Goal: Task Accomplishment & Management: Complete application form

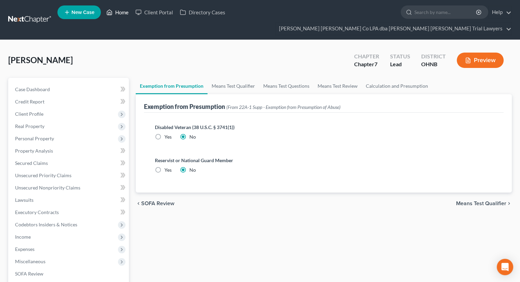
click at [124, 14] on link "Home" at bounding box center [117, 12] width 29 height 12
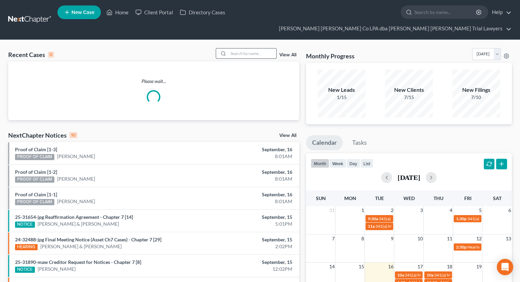
click at [253, 49] on input "search" at bounding box center [252, 54] width 48 height 10
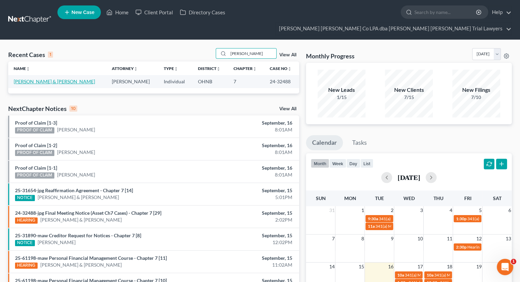
type input "[PERSON_NAME]"
click at [46, 79] on link "[PERSON_NAME] & [PERSON_NAME]" at bounding box center [54, 82] width 81 height 6
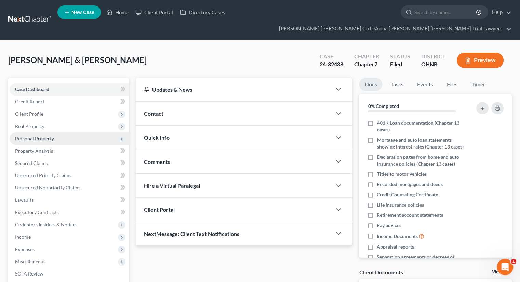
click at [66, 133] on span "Personal Property" at bounding box center [69, 139] width 119 height 12
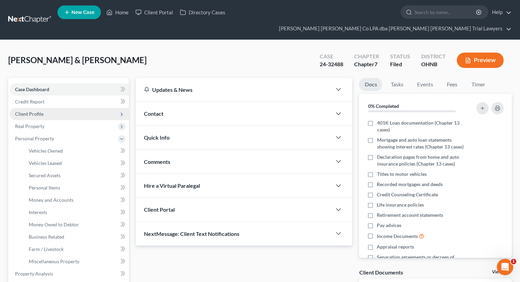
click at [69, 108] on span "Client Profile" at bounding box center [69, 114] width 119 height 12
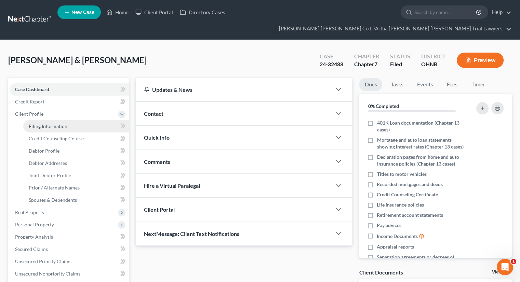
click at [68, 120] on link "Filing Information" at bounding box center [76, 126] width 106 height 12
select select "1"
select select "0"
select select "36"
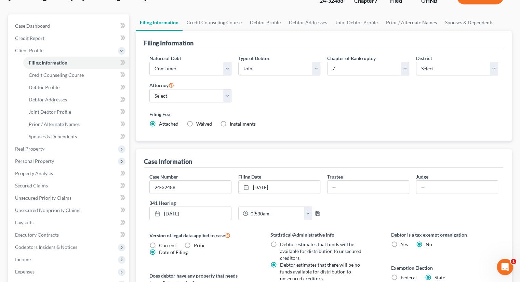
scroll to position [65, 0]
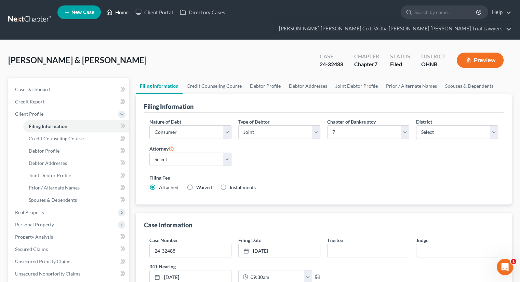
click at [120, 17] on link "Home" at bounding box center [117, 12] width 29 height 12
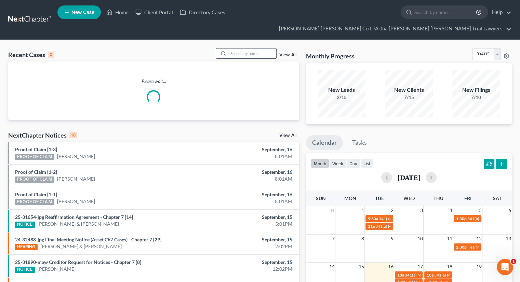
click at [244, 49] on input "search" at bounding box center [252, 54] width 48 height 10
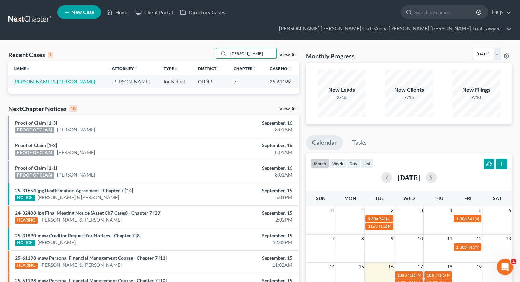
type input "[PERSON_NAME]"
click at [39, 79] on link "[PERSON_NAME] & [PERSON_NAME]" at bounding box center [54, 82] width 81 height 6
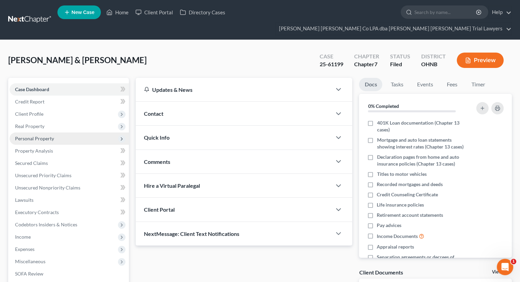
click at [54, 133] on span "Personal Property" at bounding box center [69, 139] width 119 height 12
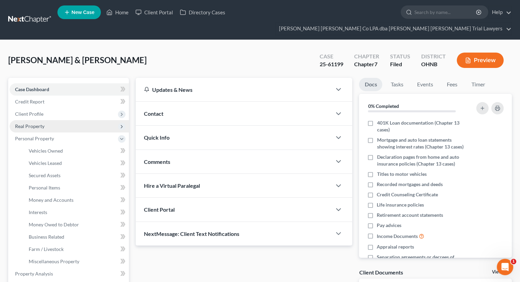
click at [55, 120] on span "Real Property" at bounding box center [69, 126] width 119 height 12
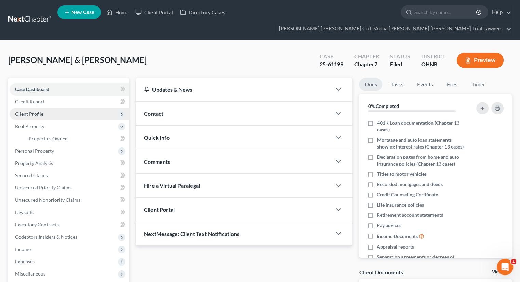
click at [57, 108] on span "Client Profile" at bounding box center [69, 114] width 119 height 12
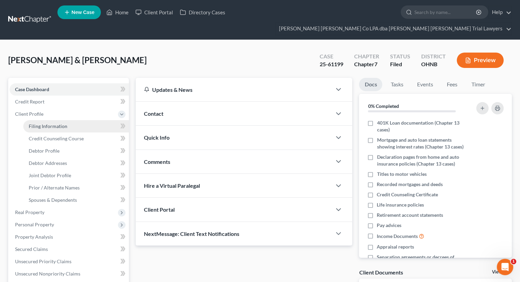
click at [71, 120] on link "Filing Information" at bounding box center [76, 126] width 106 height 12
select select "1"
select select "0"
select select "61"
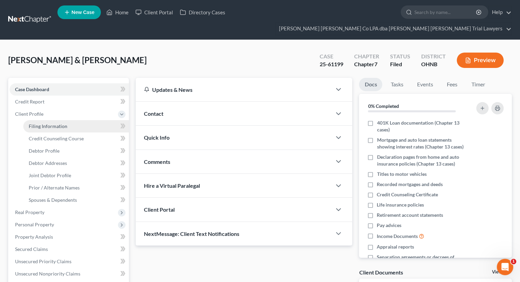
select select "0"
select select "36"
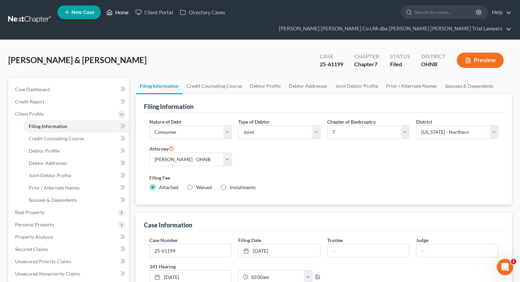
click at [130, 11] on link "Home" at bounding box center [117, 12] width 29 height 12
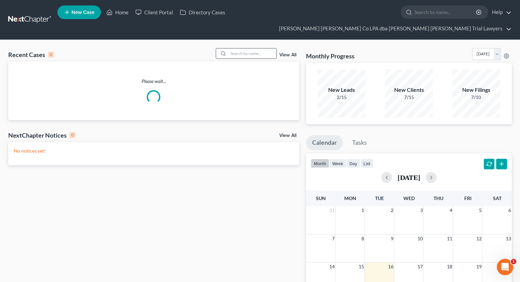
click at [243, 49] on input "search" at bounding box center [252, 54] width 48 height 10
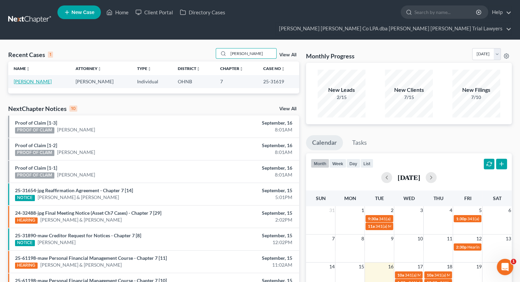
type input "[PERSON_NAME]"
click at [41, 79] on link "[PERSON_NAME]" at bounding box center [33, 82] width 38 height 6
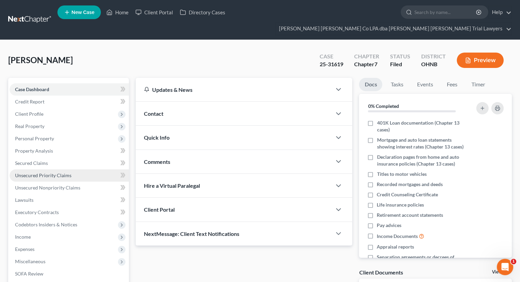
scroll to position [81, 0]
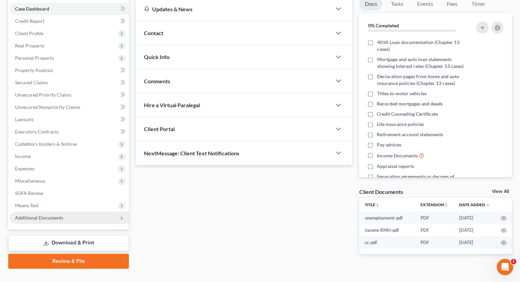
click at [72, 212] on span "Additional Documents" at bounding box center [69, 218] width 119 height 12
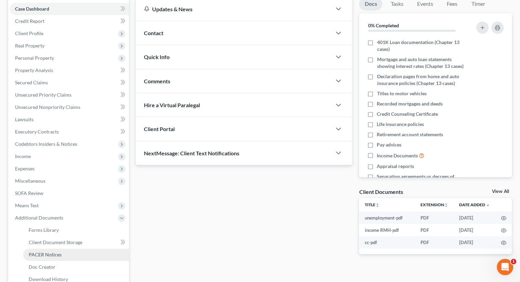
click at [68, 249] on link "PACER Notices" at bounding box center [76, 255] width 106 height 12
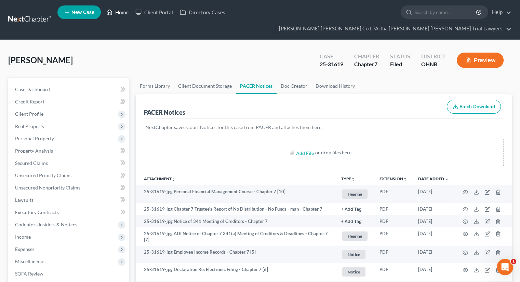
click at [116, 15] on link "Home" at bounding box center [117, 12] width 29 height 12
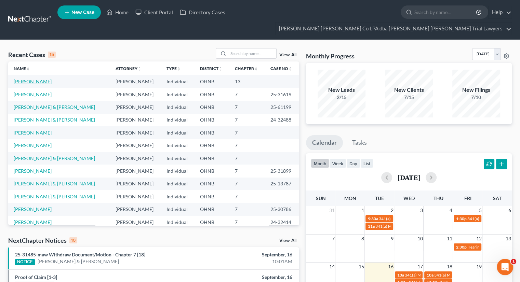
click at [44, 79] on link "[PERSON_NAME]" at bounding box center [33, 82] width 38 height 6
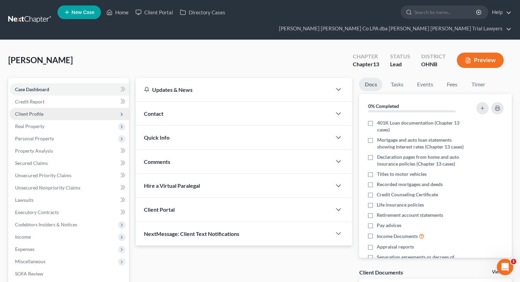
click at [67, 108] on span "Client Profile" at bounding box center [69, 114] width 119 height 12
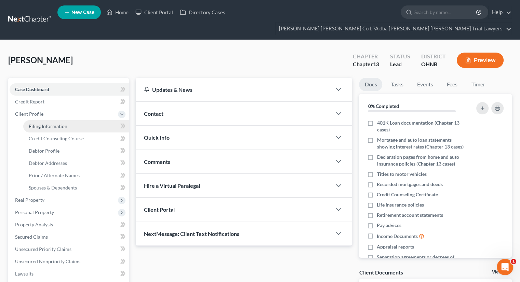
click at [67, 120] on link "Filing Information" at bounding box center [76, 126] width 106 height 12
select select "1"
select select "0"
select select "3"
select select "61"
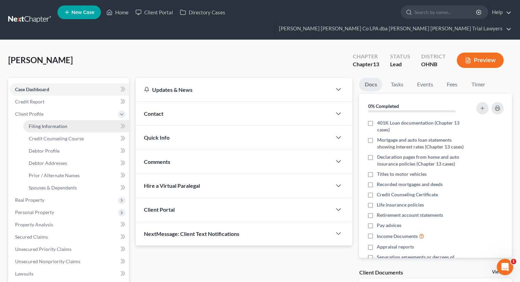
select select "0"
select select "36"
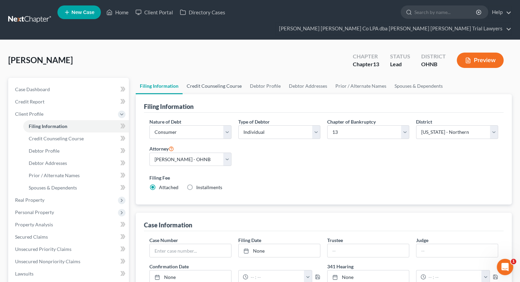
click at [196, 78] on link "Credit Counseling Course" at bounding box center [214, 86] width 63 height 16
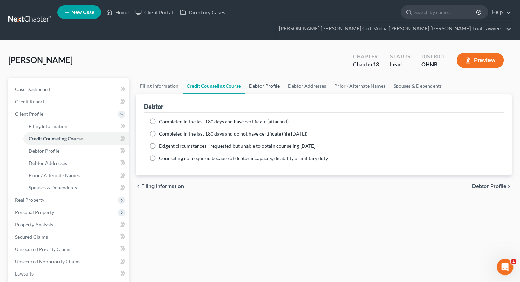
click at [267, 80] on link "Debtor Profile" at bounding box center [264, 86] width 39 height 16
select select "1"
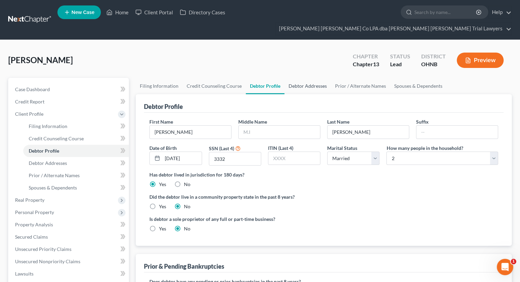
click at [304, 78] on link "Debtor Addresses" at bounding box center [307, 86] width 46 height 16
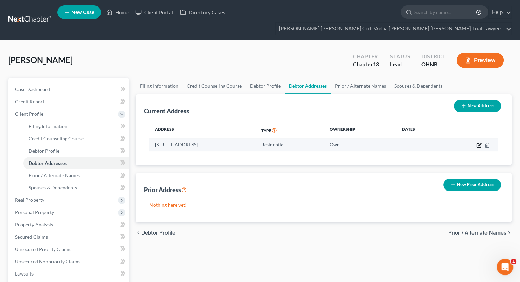
click at [479, 143] on icon "button" at bounding box center [479, 144] width 3 height 3
select select "36"
select select "31"
select select "0"
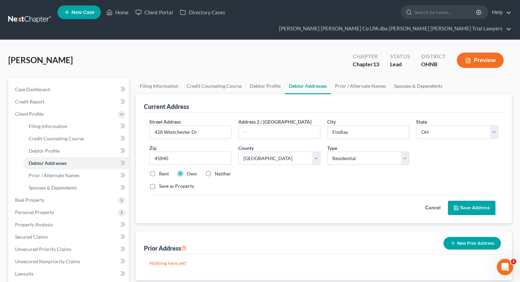
click at [469, 201] on button "Save Address" at bounding box center [472, 208] width 48 height 14
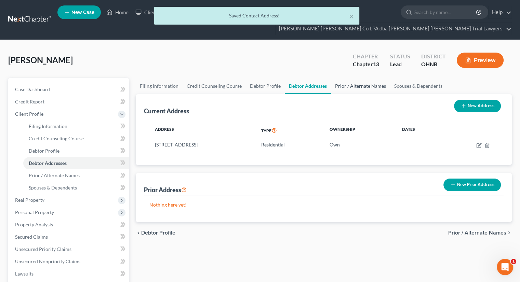
click at [355, 78] on link "Prior / Alternate Names" at bounding box center [360, 86] width 59 height 16
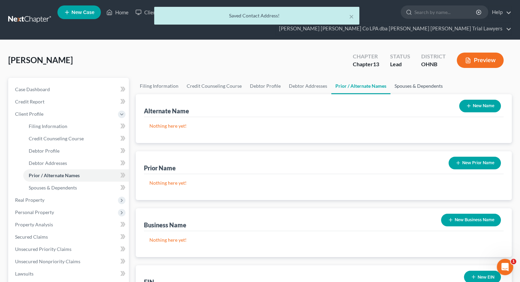
click at [400, 78] on link "Spouses & Dependents" at bounding box center [418, 86] width 56 height 16
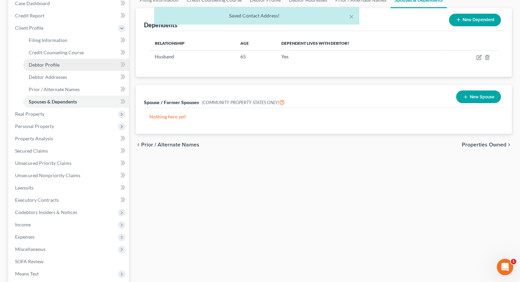
scroll to position [93, 0]
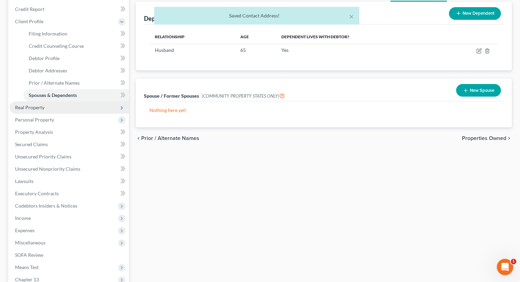
click at [68, 102] on span "Real Property" at bounding box center [69, 108] width 119 height 12
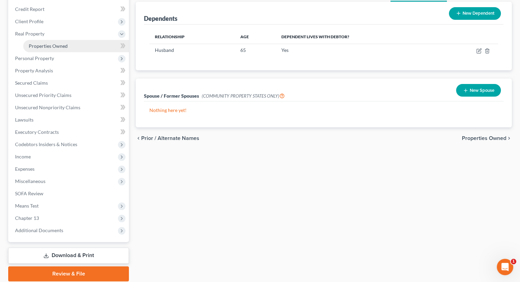
click at [77, 40] on link "Properties Owned" at bounding box center [76, 46] width 106 height 12
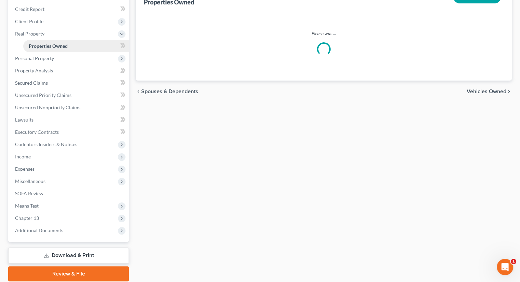
click at [77, 29] on ul "Case Dashboard Payments Invoices Payments Payments Credit Report Client Profile" at bounding box center [69, 114] width 119 height 246
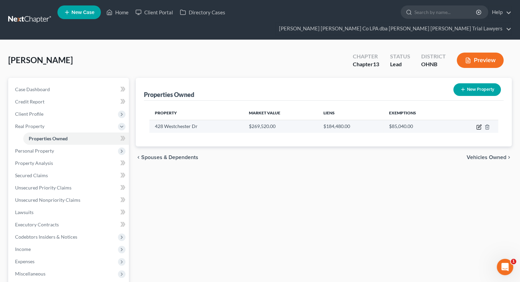
click at [478, 124] on icon "button" at bounding box center [478, 126] width 5 height 5
select select "36"
select select "31"
select select "3"
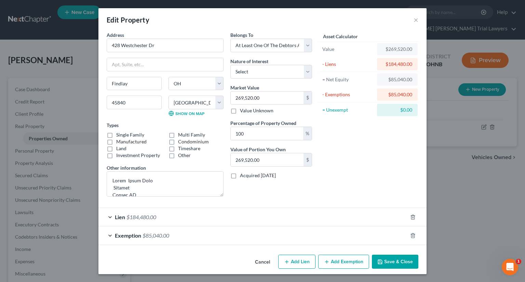
click at [116, 136] on label "Single Family" at bounding box center [130, 135] width 28 height 7
click at [119, 136] on input "Single Family" at bounding box center [121, 134] width 4 height 4
checkbox input "true"
click at [405, 257] on button "Save & Close" at bounding box center [395, 262] width 46 height 14
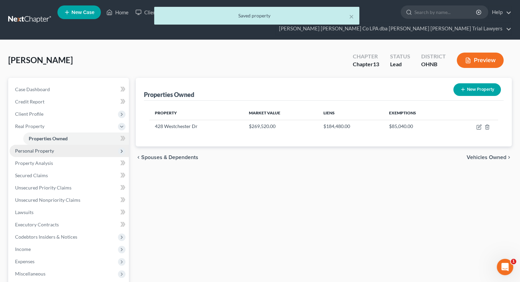
click at [81, 145] on span "Personal Property" at bounding box center [69, 151] width 119 height 12
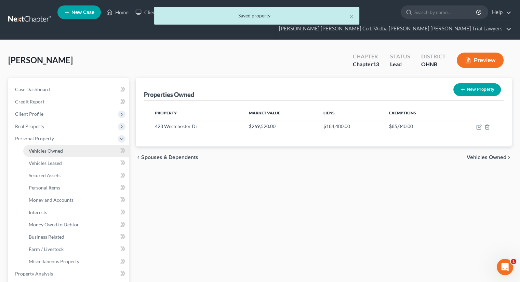
click at [82, 145] on link "Vehicles Owned" at bounding box center [76, 151] width 106 height 12
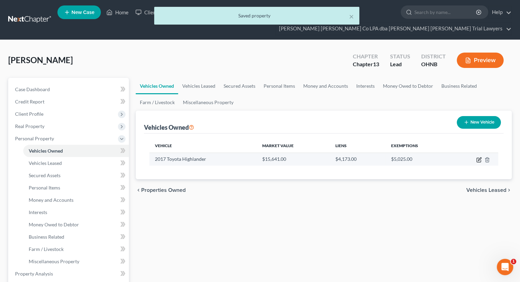
click at [478, 157] on icon "button" at bounding box center [478, 159] width 5 height 5
select select "0"
select select "9"
select select "2"
select select "0"
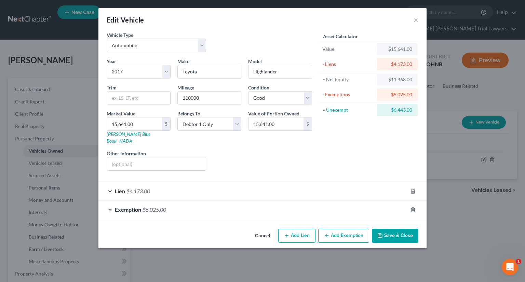
click at [406, 229] on button "Save & Close" at bounding box center [395, 236] width 46 height 14
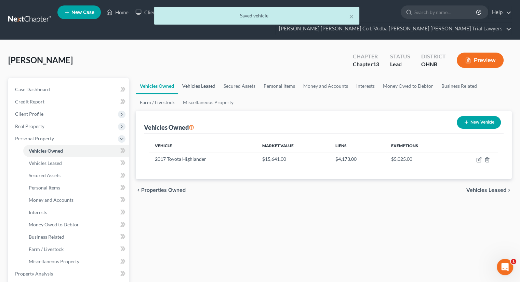
click at [208, 78] on link "Vehicles Leased" at bounding box center [198, 86] width 41 height 16
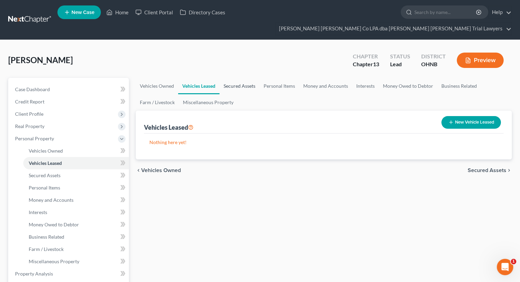
click at [234, 78] on link "Secured Assets" at bounding box center [240, 86] width 40 height 16
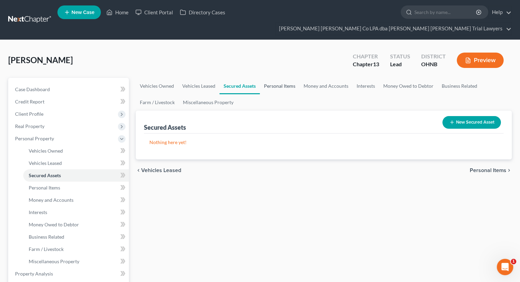
click at [267, 78] on link "Personal Items" at bounding box center [280, 86] width 40 height 16
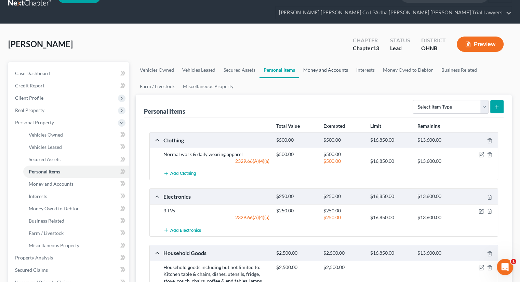
click at [320, 62] on link "Money and Accounts" at bounding box center [325, 70] width 53 height 16
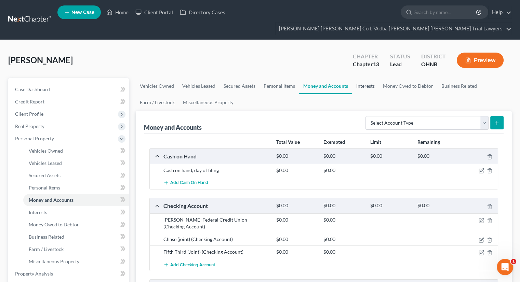
click at [360, 78] on link "Interests" at bounding box center [365, 86] width 27 height 16
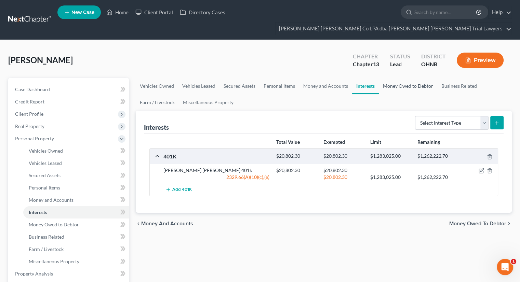
click at [396, 78] on link "Money Owed to Debtor" at bounding box center [408, 86] width 58 height 16
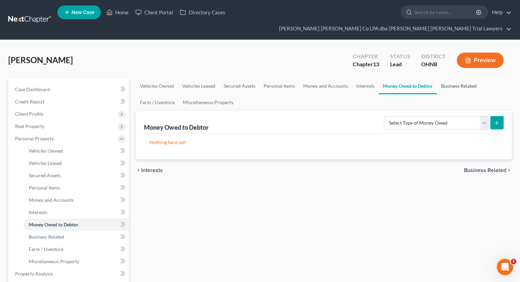
click at [452, 78] on link "Business Related" at bounding box center [459, 86] width 44 height 16
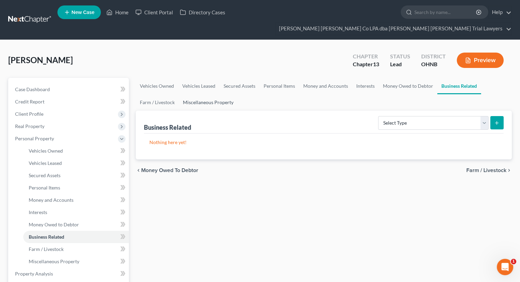
click at [228, 94] on link "Miscellaneous Property" at bounding box center [208, 102] width 59 height 16
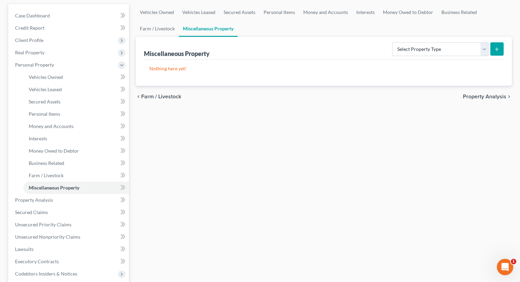
scroll to position [75, 0]
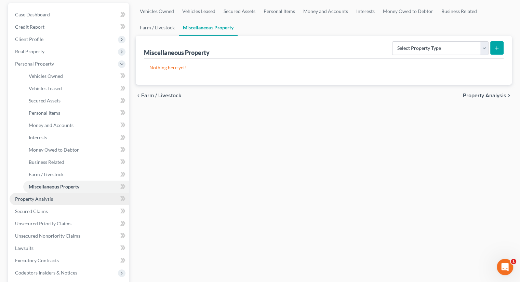
click at [46, 196] on span "Property Analysis" at bounding box center [34, 199] width 38 height 6
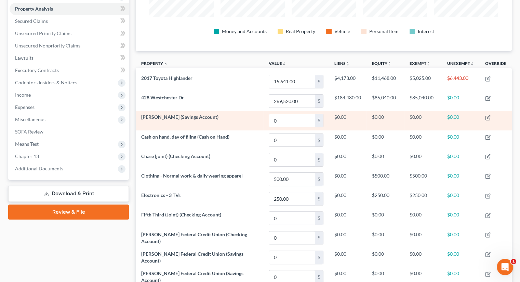
scroll to position [52, 0]
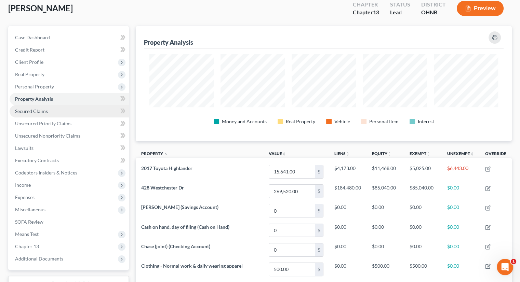
click at [73, 105] on link "Secured Claims" at bounding box center [69, 111] width 119 height 12
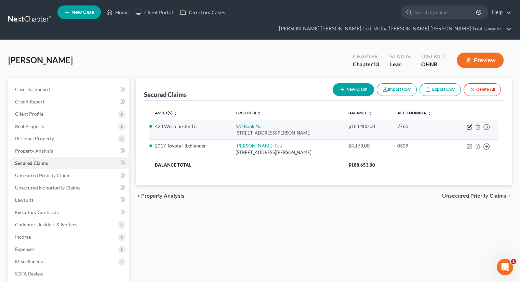
click at [468, 125] on icon "button" at bounding box center [469, 126] width 3 height 3
select select "36"
select select "4"
select select "2"
select select "3"
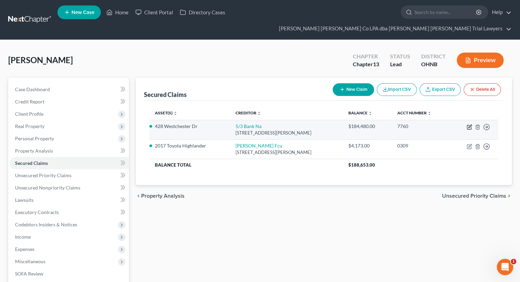
select select "0"
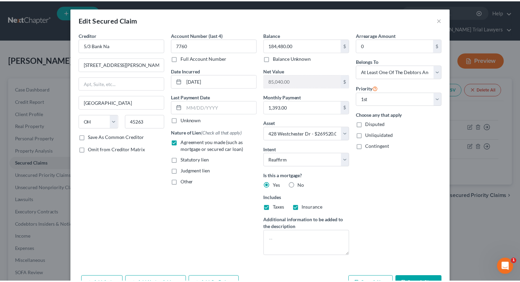
scroll to position [41, 0]
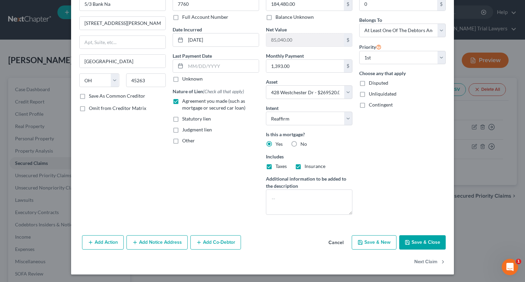
click at [414, 238] on button "Save & Close" at bounding box center [422, 243] width 46 height 14
select select
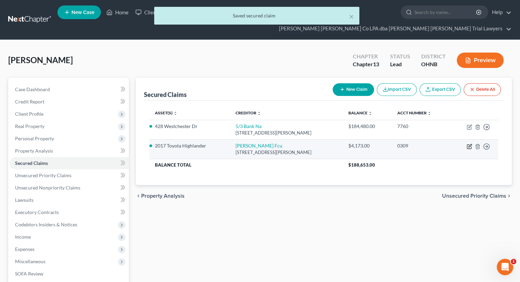
click at [470, 144] on icon "button" at bounding box center [469, 145] width 3 height 3
select select "36"
select select "2"
select select "0"
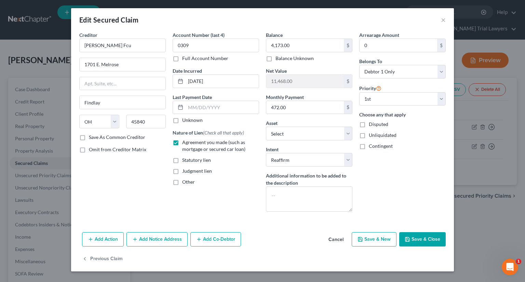
click at [423, 238] on button "Save & Close" at bounding box center [422, 239] width 46 height 14
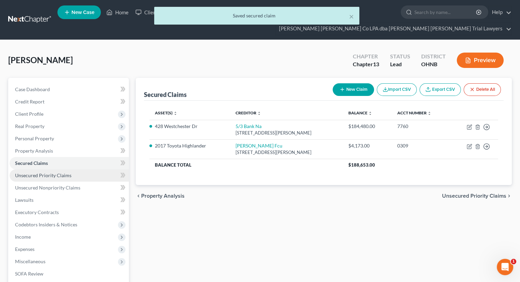
click at [82, 170] on link "Unsecured Priority Claims" at bounding box center [69, 176] width 119 height 12
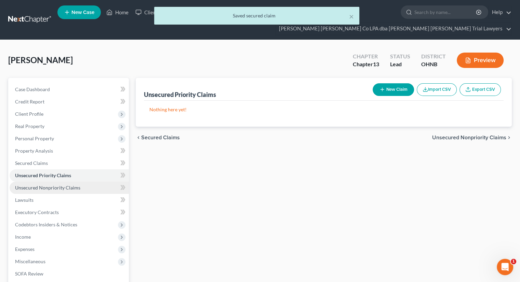
click at [79, 182] on link "Unsecured Nonpriority Claims" at bounding box center [69, 188] width 119 height 12
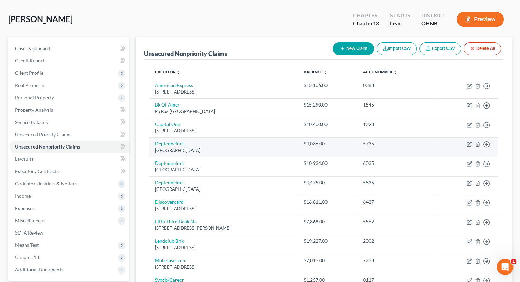
scroll to position [40, 0]
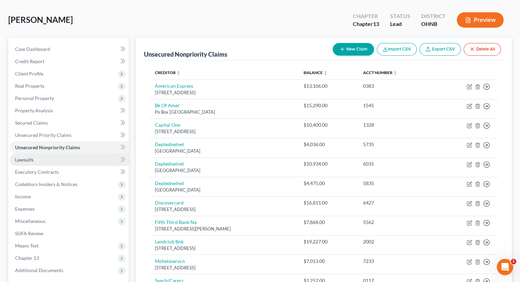
click at [65, 154] on link "Lawsuits" at bounding box center [69, 160] width 119 height 12
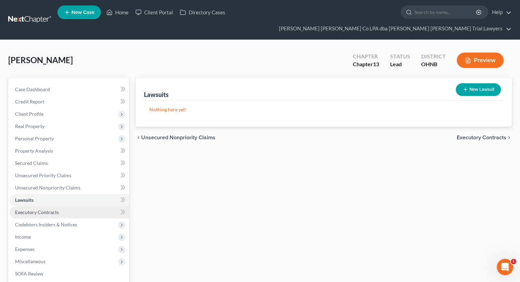
click at [55, 210] on span "Executory Contracts" at bounding box center [37, 213] width 44 height 6
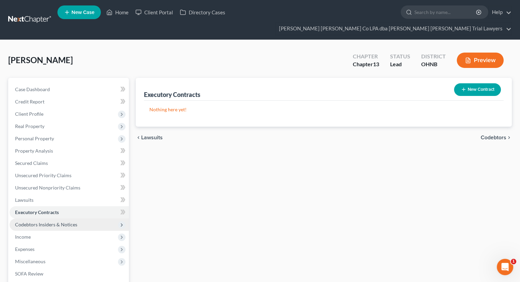
click at [59, 222] on span "Codebtors Insiders & Notices" at bounding box center [46, 225] width 62 height 6
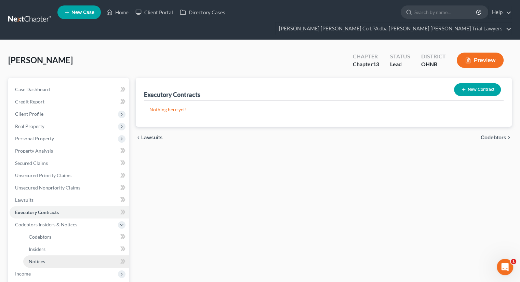
click at [53, 256] on link "Notices" at bounding box center [76, 262] width 106 height 12
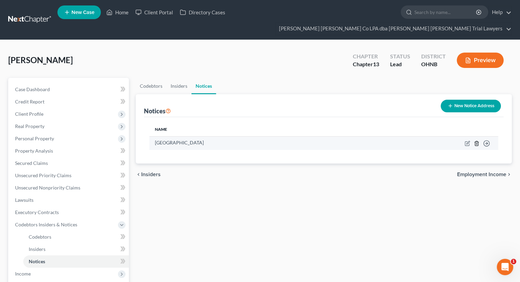
click at [476, 141] on icon "button" at bounding box center [476, 143] width 5 height 5
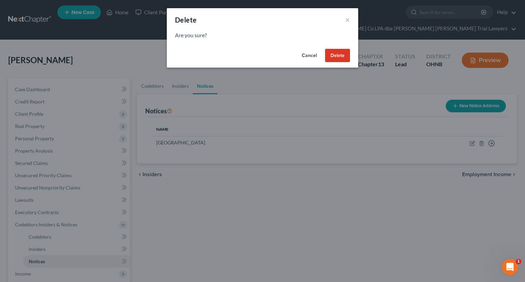
click at [335, 59] on button "Delete" at bounding box center [337, 56] width 25 height 14
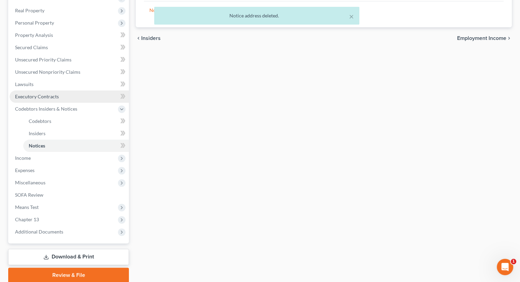
scroll to position [120, 0]
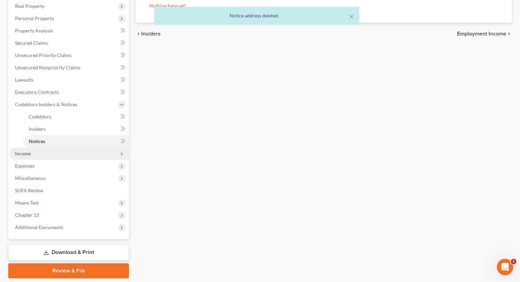
click at [51, 148] on span "Income" at bounding box center [69, 154] width 119 height 12
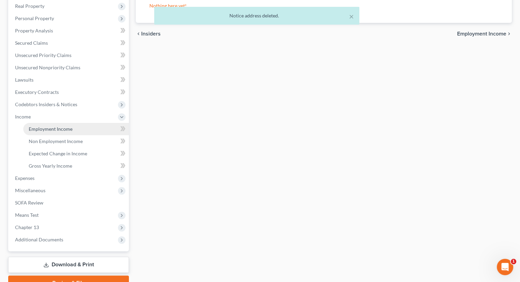
click at [56, 123] on link "Employment Income" at bounding box center [76, 129] width 106 height 12
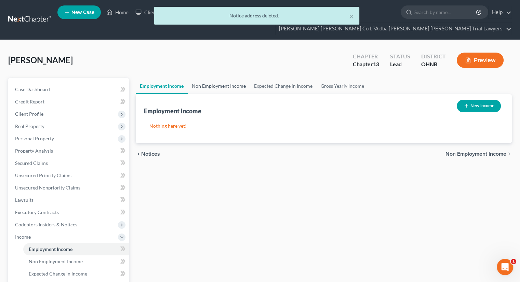
click at [226, 78] on link "Non Employment Income" at bounding box center [219, 86] width 62 height 16
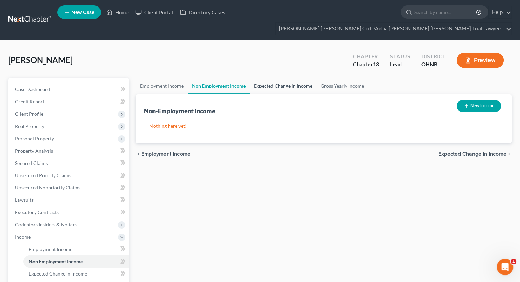
click at [284, 78] on link "Expected Change in Income" at bounding box center [283, 86] width 67 height 16
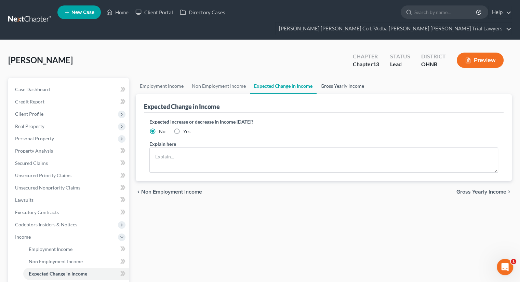
click at [332, 78] on link "Gross Yearly Income" at bounding box center [343, 86] width 52 height 16
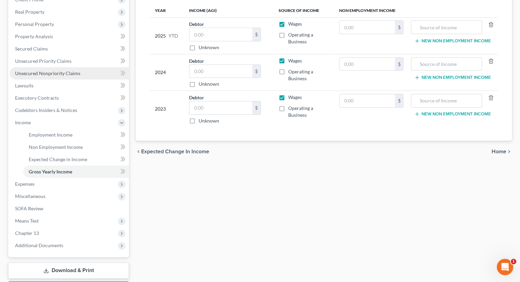
scroll to position [130, 0]
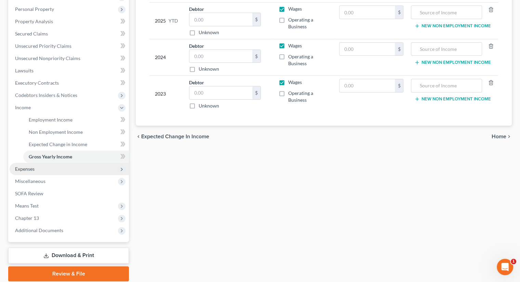
click at [57, 163] on span "Expenses" at bounding box center [69, 169] width 119 height 12
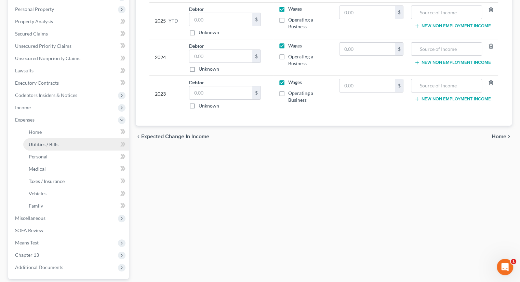
click at [56, 138] on link "Utilities / Bills" at bounding box center [76, 144] width 106 height 12
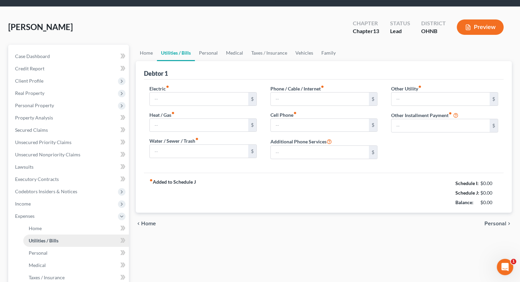
type input "160.00"
type input "109.00"
type input "100.00"
type input "195.00"
type input "222.00"
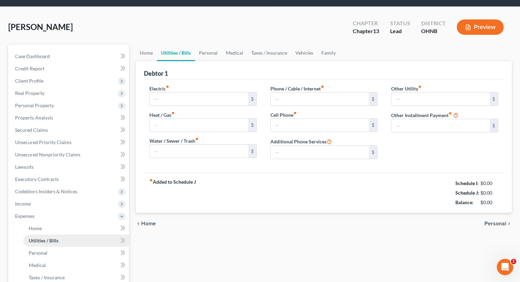
type input "0.00"
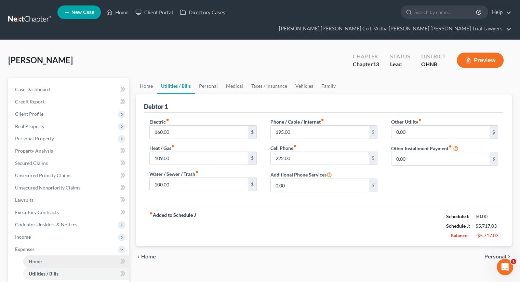
click at [53, 256] on link "Home" at bounding box center [76, 262] width 106 height 12
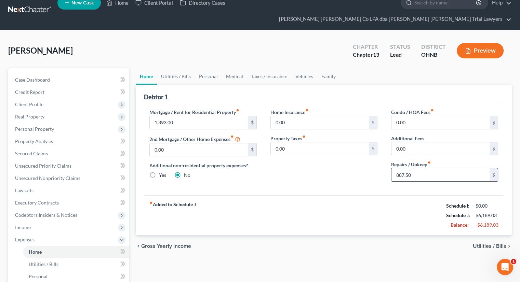
click at [420, 169] on input "887.50" at bounding box center [440, 175] width 98 height 13
type input "250"
click at [176, 68] on link "Utilities / Bills" at bounding box center [176, 76] width 38 height 16
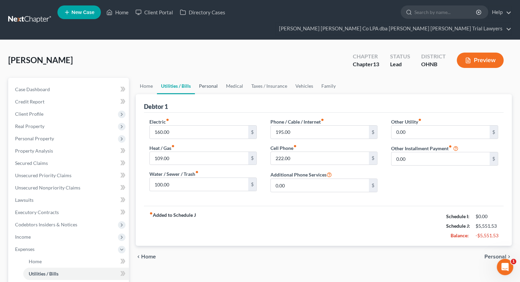
click at [212, 78] on link "Personal" at bounding box center [208, 86] width 27 height 16
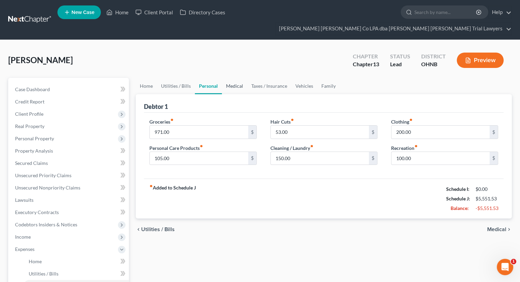
click at [236, 78] on link "Medical" at bounding box center [234, 86] width 25 height 16
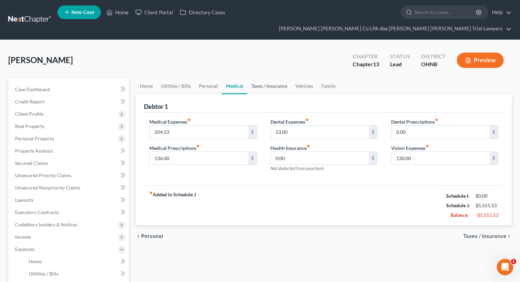
click at [260, 78] on link "Taxes / Insurance" at bounding box center [269, 86] width 44 height 16
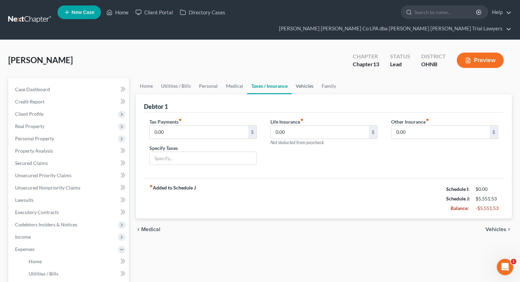
click at [296, 79] on link "Vehicles" at bounding box center [305, 86] width 26 height 16
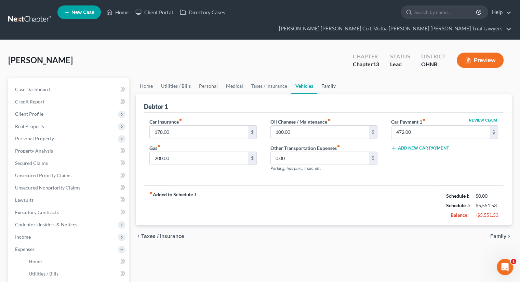
click at [325, 78] on link "Family" at bounding box center [328, 86] width 23 height 16
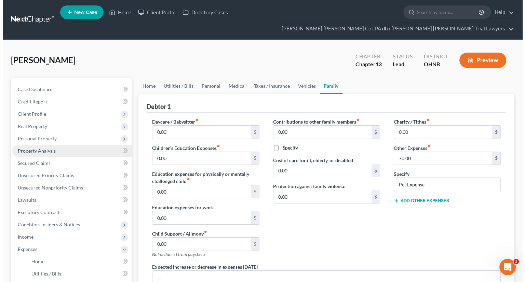
scroll to position [144, 0]
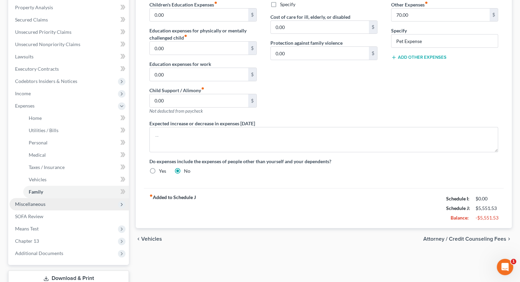
click at [56, 198] on span "Miscellaneous" at bounding box center [69, 204] width 119 height 12
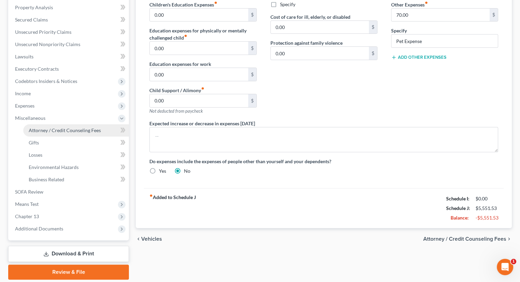
click at [80, 128] on span "Attorney / Credit Counseling Fees" at bounding box center [65, 131] width 72 height 6
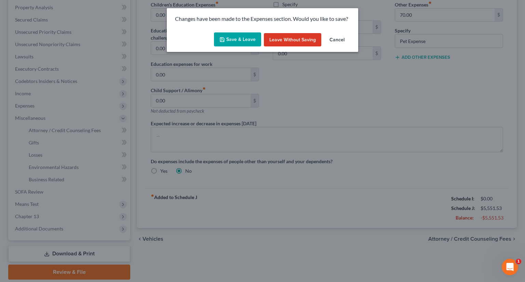
click at [228, 41] on button "Save & Leave" at bounding box center [237, 39] width 47 height 14
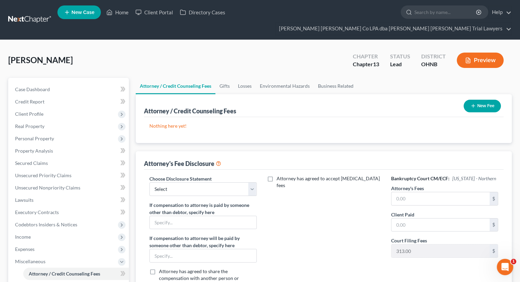
click at [471, 103] on icon "button" at bounding box center [472, 105] width 5 height 5
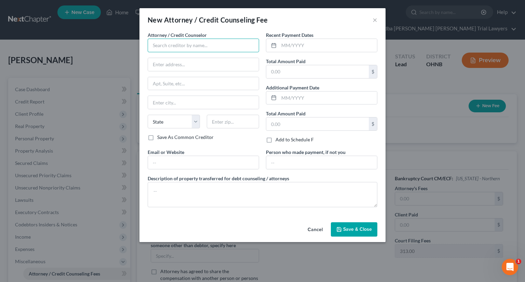
click at [208, 51] on input "text" at bounding box center [203, 46] width 111 height 14
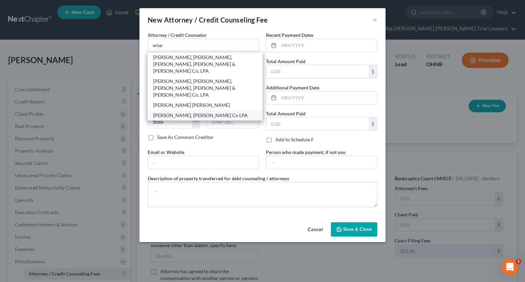
click at [200, 112] on div "[PERSON_NAME], [PERSON_NAME] Co LPA" at bounding box center [205, 115] width 104 height 7
type input "[PERSON_NAME], [PERSON_NAME] Co LPA"
type input "[STREET_ADDRESS][US_STATE]"
type input "Sandusky"
select select "36"
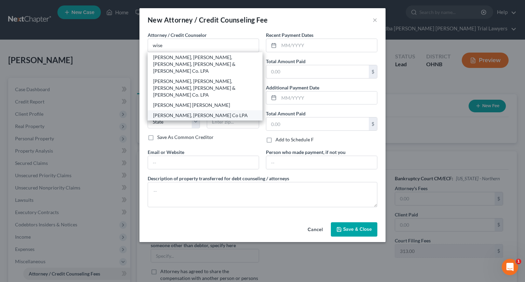
type input "44870"
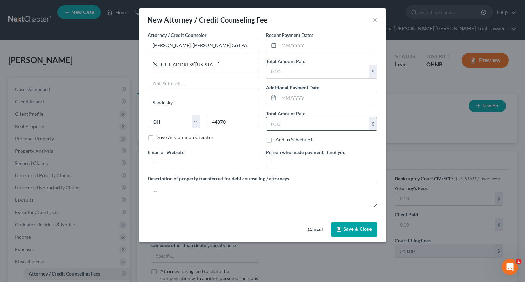
click at [295, 128] on input "text" at bounding box center [317, 124] width 103 height 13
type input "3,435"
click at [248, 192] on textarea at bounding box center [263, 194] width 230 height 25
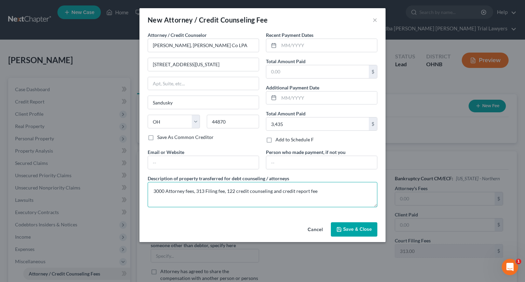
type textarea "3000 Attorney fees, 313 Filing fee, 122 credit counseling and credit report fee"
click at [340, 227] on icon "button" at bounding box center [338, 229] width 5 height 5
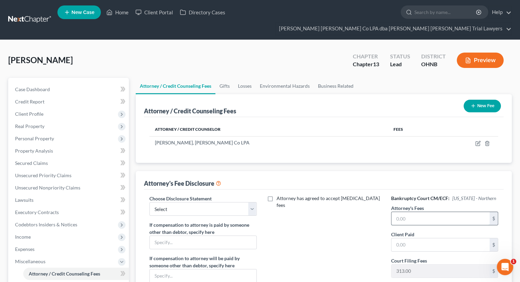
click at [415, 212] on input "text" at bounding box center [440, 218] width 98 height 13
type input "3,000"
click at [245, 202] on select "Select Fee Disclosure" at bounding box center [202, 209] width 107 height 14
select select "0"
click at [149, 202] on select "Select Fee Disclosure" at bounding box center [202, 209] width 107 height 14
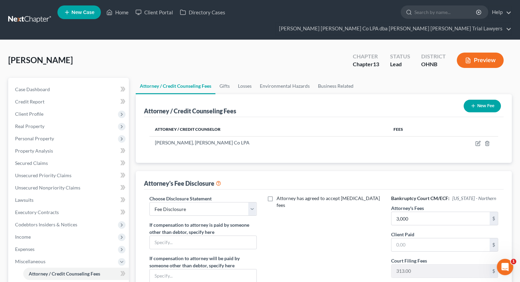
click at [297, 221] on div "Attorney has agreed to accept [MEDICAL_DATA] fees" at bounding box center [324, 258] width 121 height 127
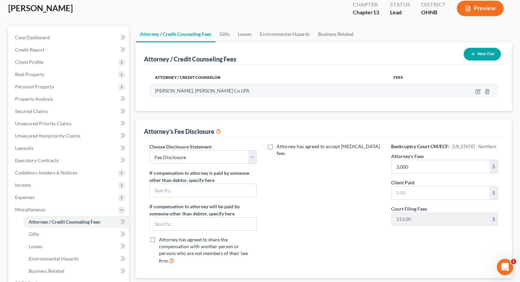
scroll to position [53, 0]
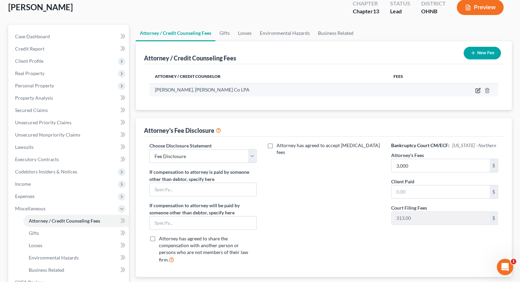
click at [477, 88] on icon "button" at bounding box center [477, 90] width 5 height 5
select select "36"
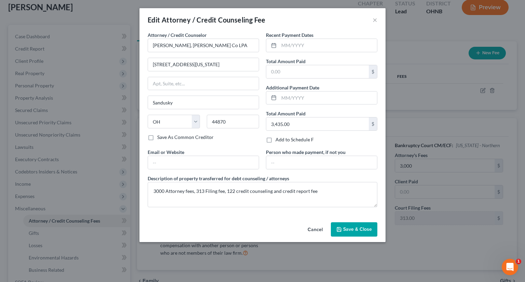
click at [345, 225] on button "Save & Close" at bounding box center [354, 230] width 46 height 14
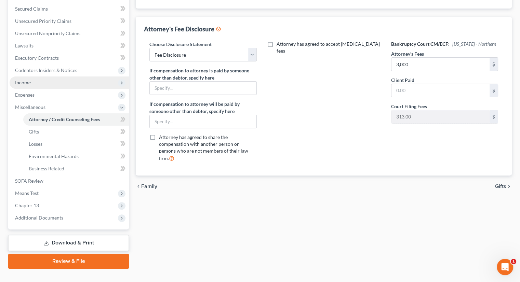
scroll to position [154, 0]
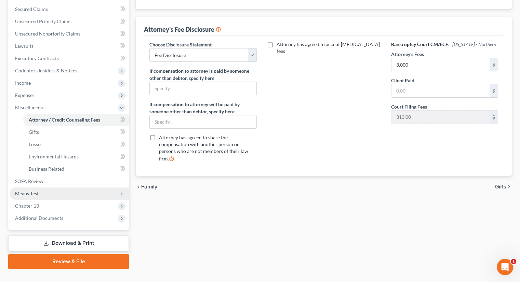
click at [41, 188] on span "Means Test" at bounding box center [69, 194] width 119 height 12
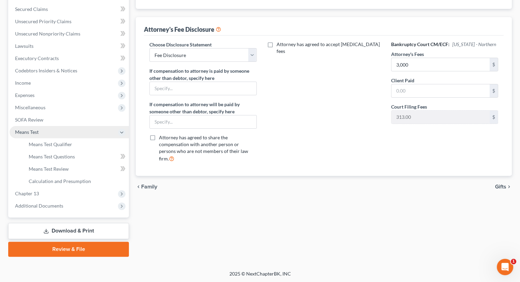
scroll to position [142, 0]
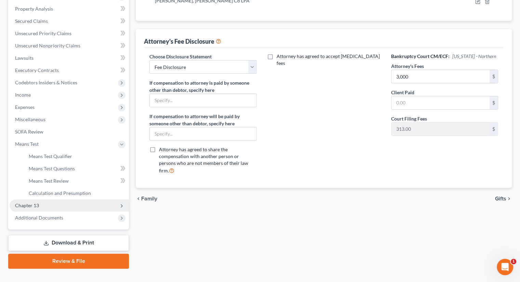
click at [76, 200] on span "Chapter 13" at bounding box center [69, 206] width 119 height 12
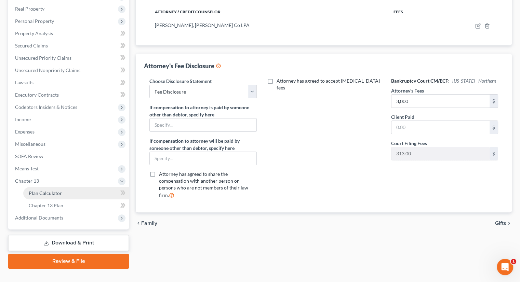
click at [77, 187] on link "Plan Calculator" at bounding box center [76, 193] width 106 height 12
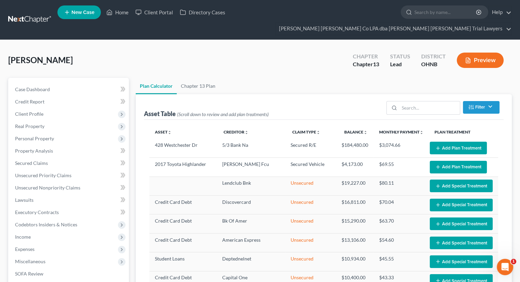
select select "59"
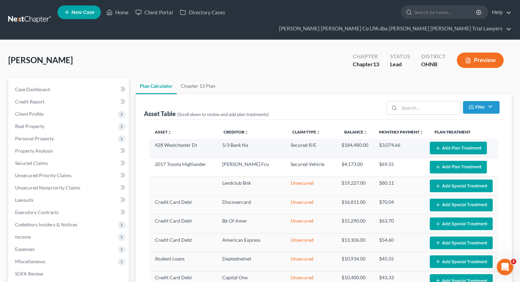
click at [441, 142] on button "Add Plan Treatment" at bounding box center [458, 148] width 57 height 13
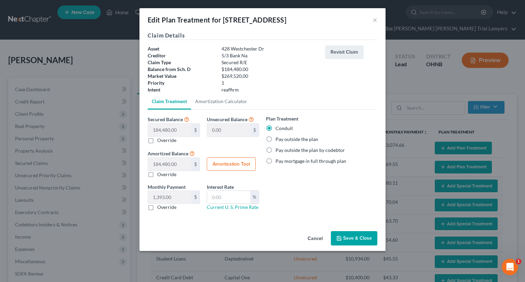
click at [276, 149] on label "Pay outside the plan by codebtor" at bounding box center [310, 150] width 69 height 7
click at [278, 149] on input "Pay outside the plan by codebtor" at bounding box center [280, 149] width 4 height 4
radio input "true"
click at [366, 237] on button "Save & Close" at bounding box center [354, 238] width 46 height 14
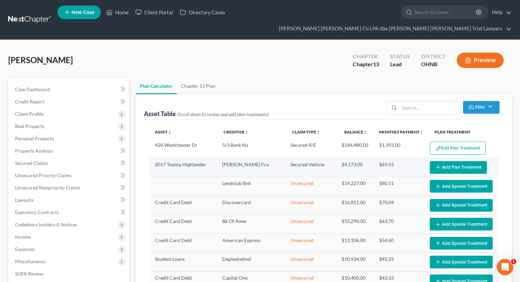
select select "59"
click at [454, 161] on button "Add Plan Treatment" at bounding box center [458, 167] width 57 height 13
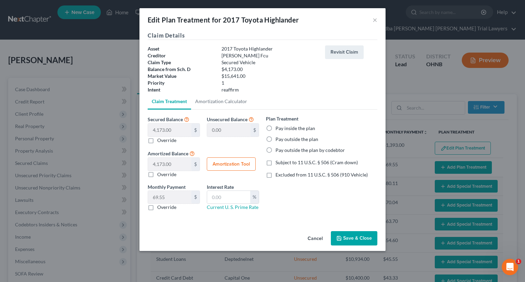
click at [276, 151] on label "Pay outside the plan by codebtor" at bounding box center [310, 150] width 69 height 7
click at [278, 151] on input "Pay outside the plan by codebtor" at bounding box center [280, 149] width 4 height 4
radio input "true"
click at [276, 174] on label "Excluded from 11 U.S.C. § 506 (910 Vehicle)" at bounding box center [322, 175] width 92 height 7
click at [278, 174] on input "Excluded from 11 U.S.C. § 506 (910 Vehicle)" at bounding box center [280, 174] width 4 height 4
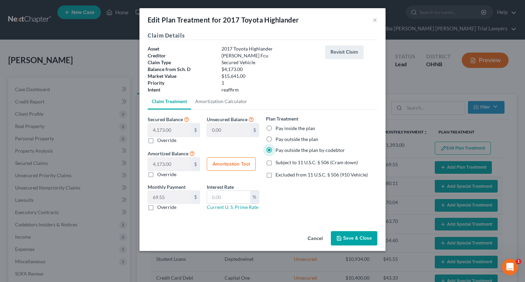
checkbox input "true"
click at [157, 208] on label "Override" at bounding box center [166, 207] width 19 height 7
click at [160, 208] on input "Override" at bounding box center [162, 206] width 4 height 4
checkbox input "true"
click at [163, 198] on input "text" at bounding box center [169, 197] width 43 height 13
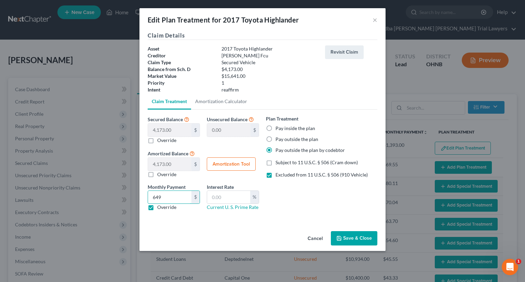
type input "649"
click at [353, 234] on button "Save & Close" at bounding box center [354, 238] width 46 height 14
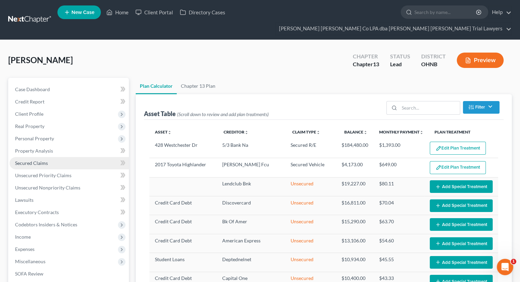
click at [42, 157] on link "Secured Claims" at bounding box center [69, 163] width 119 height 12
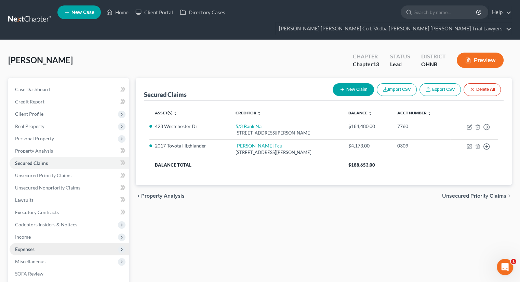
click at [40, 243] on span "Expenses" at bounding box center [69, 249] width 119 height 12
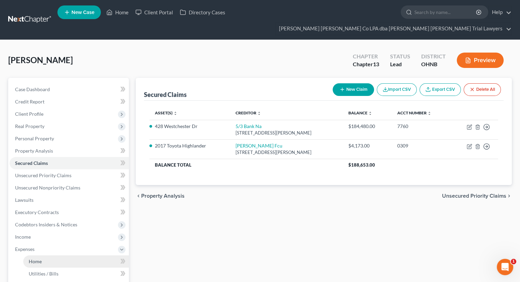
click at [48, 256] on link "Home" at bounding box center [76, 262] width 106 height 12
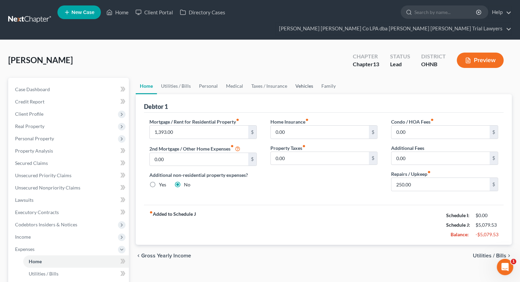
click at [306, 78] on link "Vehicles" at bounding box center [304, 86] width 26 height 16
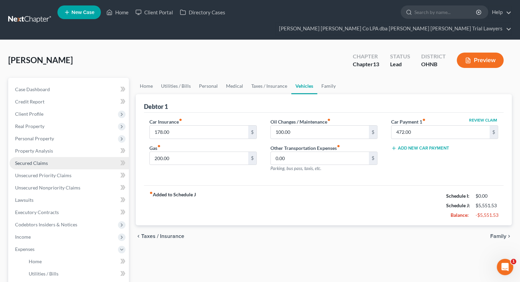
scroll to position [156, 0]
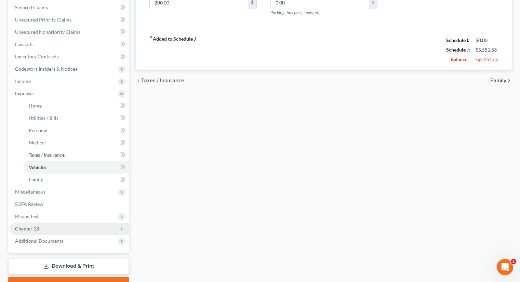
click at [55, 223] on span "Chapter 13" at bounding box center [69, 229] width 119 height 12
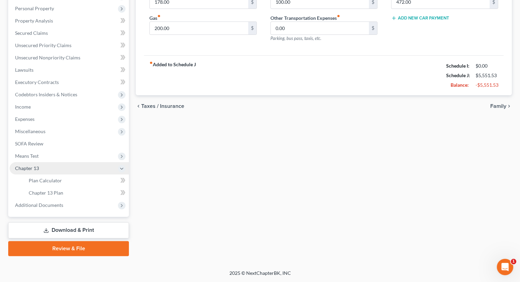
scroll to position [118, 0]
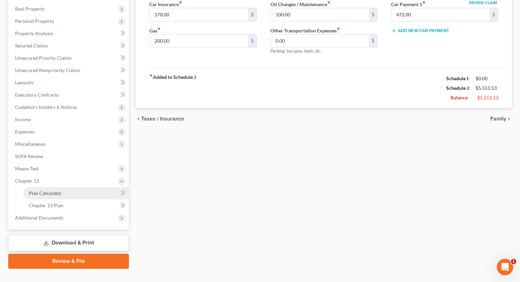
click at [57, 187] on link "Plan Calculator" at bounding box center [76, 193] width 106 height 12
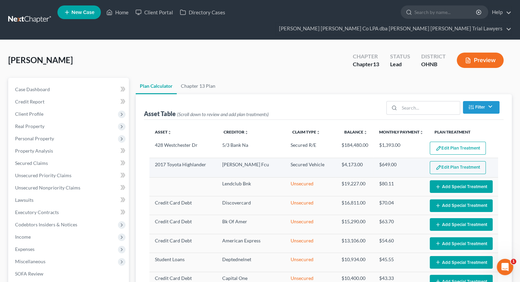
select select "59"
click at [447, 161] on button "Edit Plan Treatment" at bounding box center [458, 167] width 56 height 13
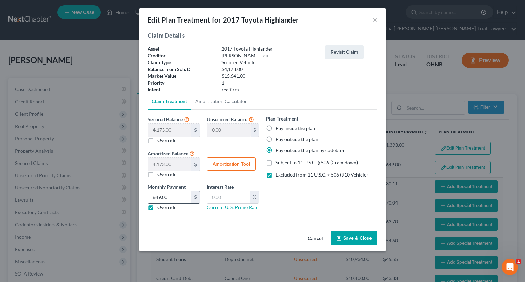
click at [170, 199] on input "649.00" at bounding box center [169, 197] width 43 height 13
type input "472"
click at [360, 243] on button "Save & Close" at bounding box center [354, 238] width 46 height 14
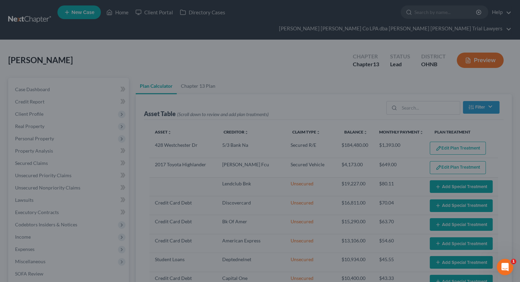
select select "59"
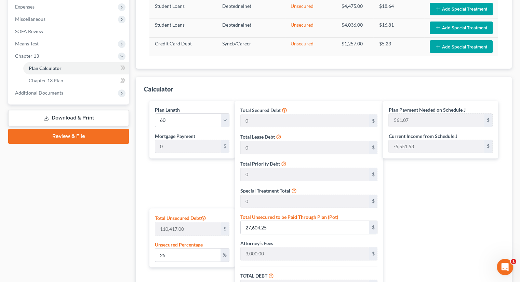
scroll to position [243, 0]
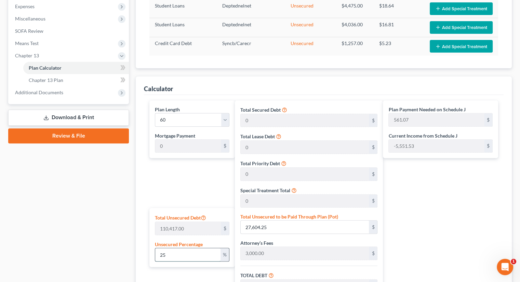
click at [169, 249] on input "25" at bounding box center [187, 255] width 65 height 13
type input "2"
type input "2,208.34"
type input "5,208.34"
type input "520.83"
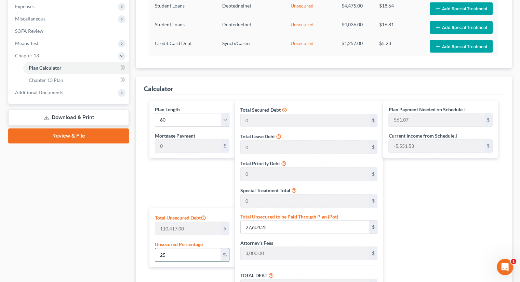
type input "5,729.17"
type input "95.48"
type input "3,000.00"
type input "300.00"
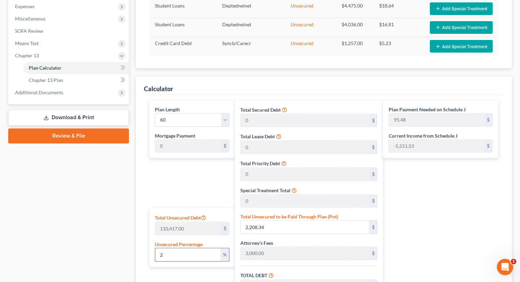
type input "3,300.00"
type input "55.00"
type input "1"
type input "1,104.17"
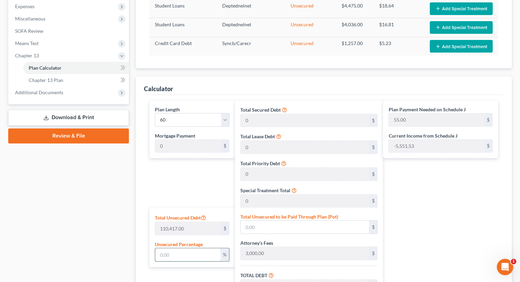
type input "4,104.17"
type input "410.41"
type input "4,514.58"
type input "75.24"
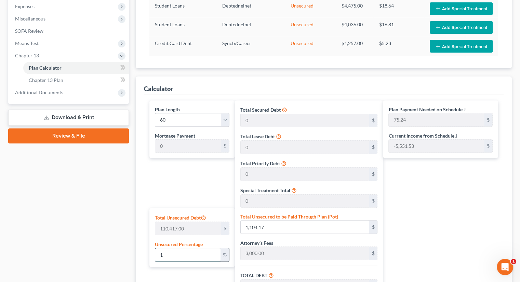
type input "10"
type input "11,041.70"
type input "14,041.70"
type input "1,404.17"
type input "15,445.87"
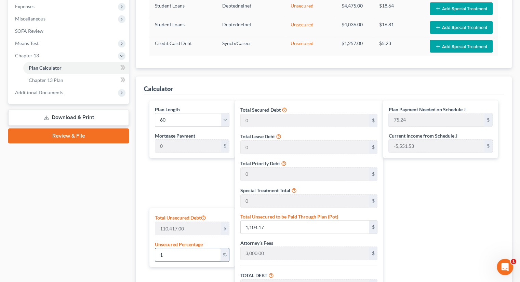
type input "257.43"
type input "100"
type input "110,417.00"
type input "113,417.00"
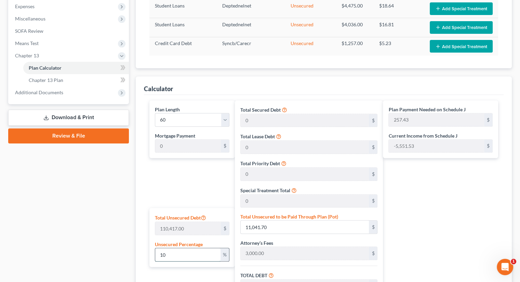
type input "11,341.70"
type input "124,758.70"
type input "2,079.31"
type input "100"
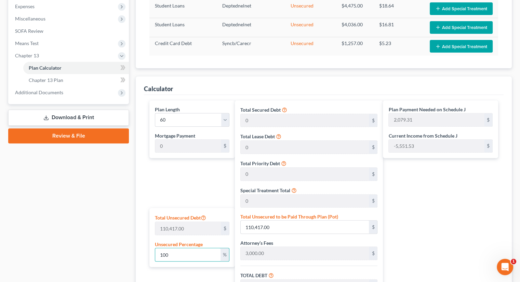
click at [412, 234] on div "Plan Payment Needed on Schedule J 2,079.31 $ Current Income from Schedule J -5,…" at bounding box center [442, 240] width 119 height 278
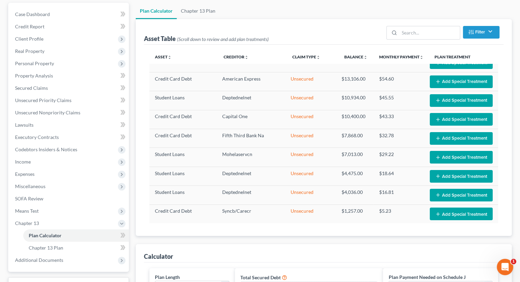
scroll to position [0, 0]
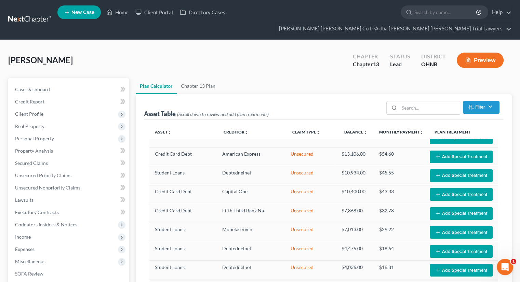
click at [122, 6] on ul "New Case Home Client Portal Directory Cases - No Result - See all results Or Pr…" at bounding box center [284, 19] width 454 height 33
click at [122, 7] on ul "New Case Home Client Portal Directory Cases - No Result - See all results Or Pr…" at bounding box center [284, 19] width 454 height 33
click at [122, 10] on link "Home" at bounding box center [117, 12] width 29 height 12
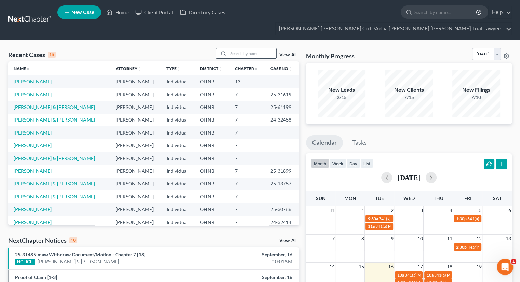
click at [238, 49] on input "search" at bounding box center [252, 54] width 48 height 10
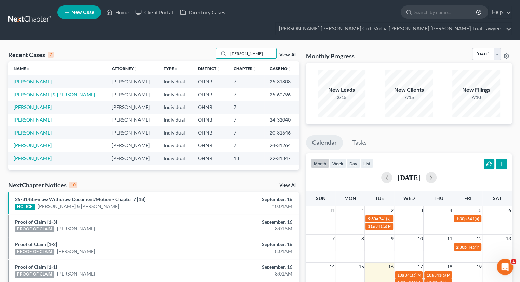
type input "[PERSON_NAME]"
click at [45, 79] on link "[PERSON_NAME]" at bounding box center [33, 82] width 38 height 6
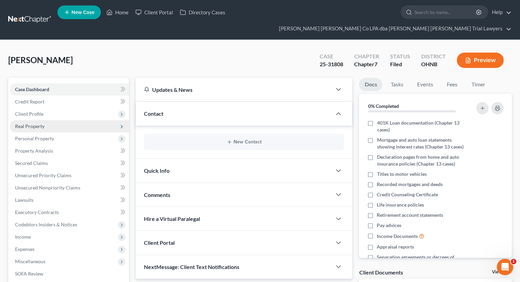
click at [58, 120] on span "Real Property" at bounding box center [69, 126] width 119 height 12
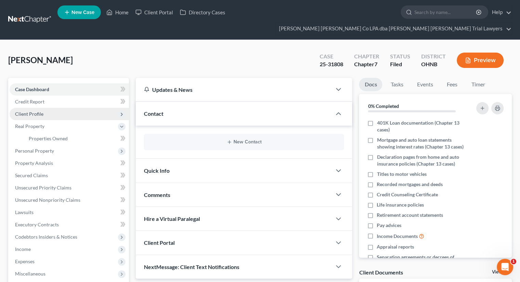
click at [56, 108] on span "Client Profile" at bounding box center [69, 114] width 119 height 12
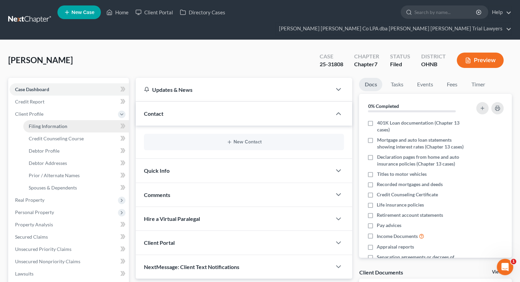
click at [66, 123] on span "Filing Information" at bounding box center [48, 126] width 39 height 6
select select "1"
select select "0"
select select "61"
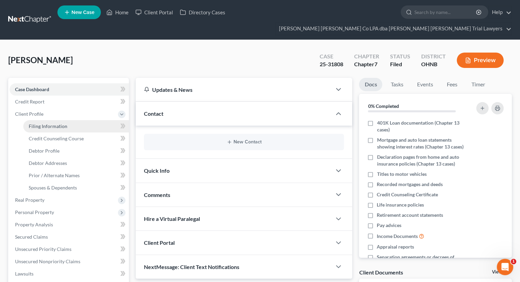
select select "0"
select select "36"
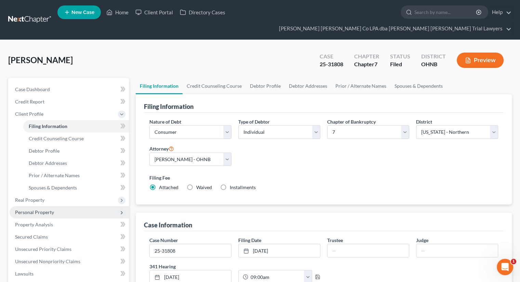
click at [44, 210] on span "Personal Property" at bounding box center [34, 213] width 39 height 6
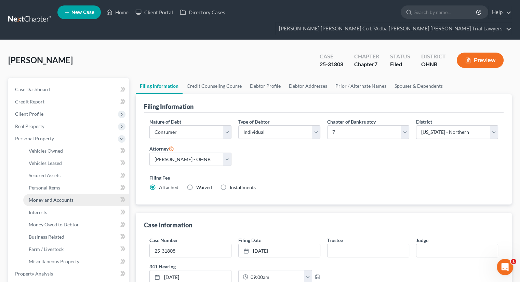
click at [59, 197] on span "Money and Accounts" at bounding box center [51, 200] width 45 height 6
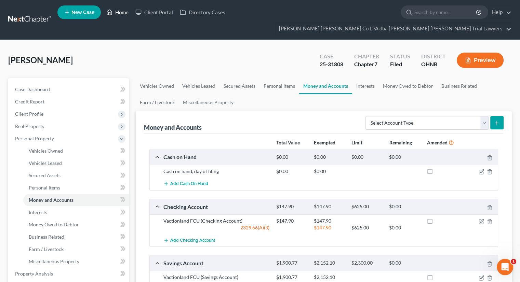
click at [119, 15] on link "Home" at bounding box center [117, 12] width 29 height 12
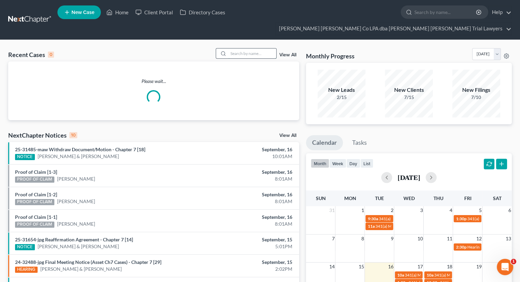
click at [239, 49] on input "search" at bounding box center [252, 54] width 48 height 10
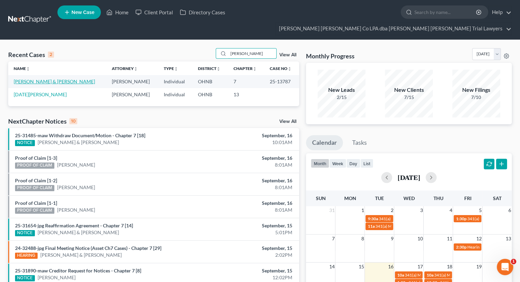
type input "[PERSON_NAME]"
click at [34, 79] on link "[PERSON_NAME] & [PERSON_NAME]" at bounding box center [54, 82] width 81 height 6
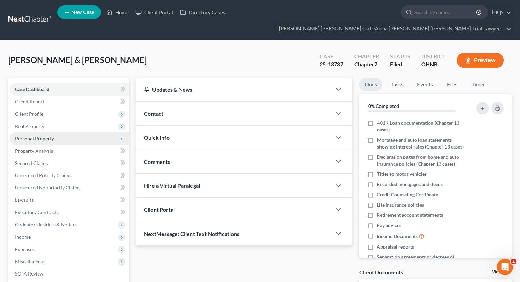
scroll to position [90, 0]
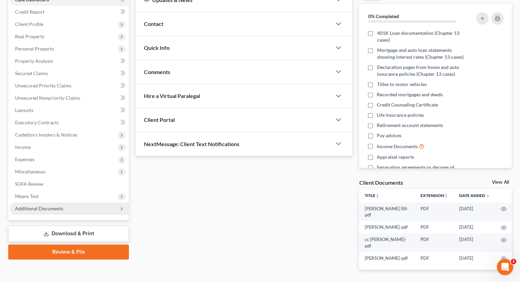
click at [58, 206] on span "Additional Documents" at bounding box center [39, 209] width 48 height 6
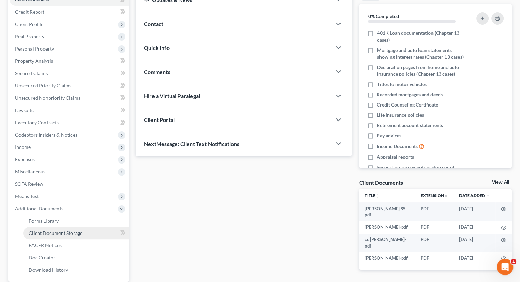
click at [63, 230] on span "Client Document Storage" at bounding box center [56, 233] width 54 height 6
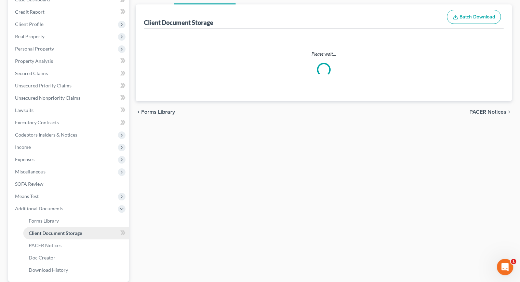
scroll to position [12, 0]
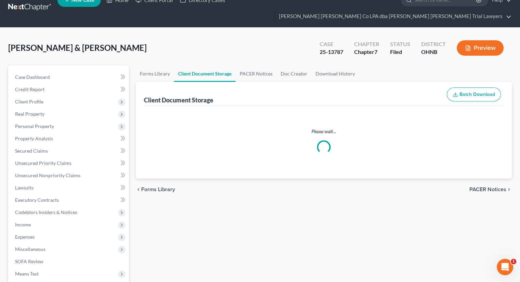
select select "20"
select select "5"
select select "20"
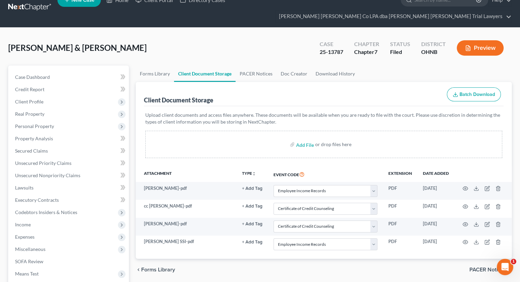
scroll to position [0, 0]
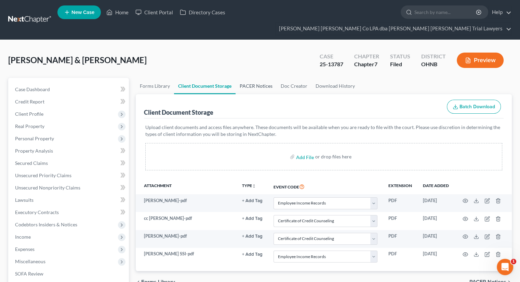
click at [264, 78] on link "PACER Notices" at bounding box center [256, 86] width 41 height 16
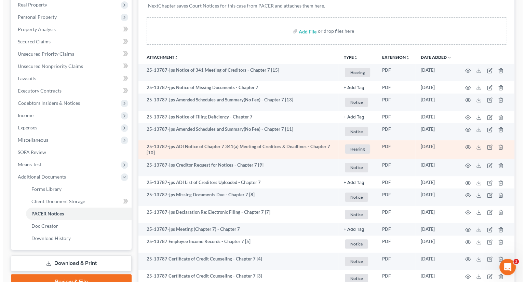
scroll to position [109, 0]
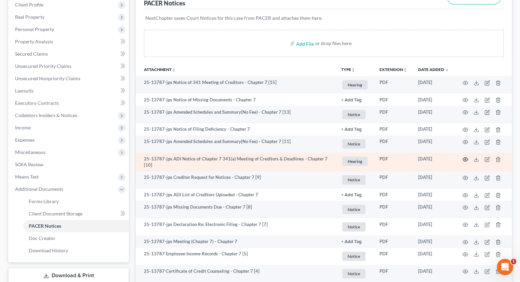
click at [464, 157] on icon "button" at bounding box center [465, 159] width 5 height 5
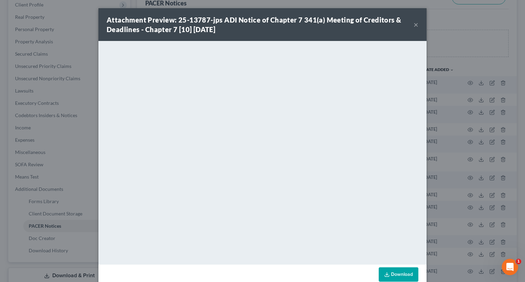
click at [415, 24] on button "×" at bounding box center [416, 25] width 5 height 8
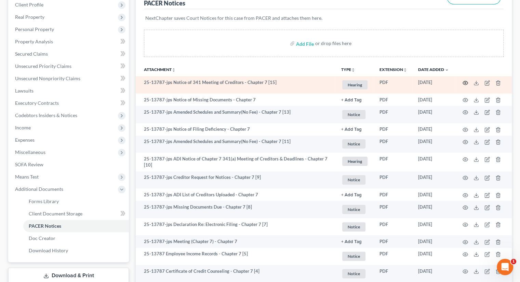
click at [465, 82] on circle "button" at bounding box center [465, 82] width 1 height 1
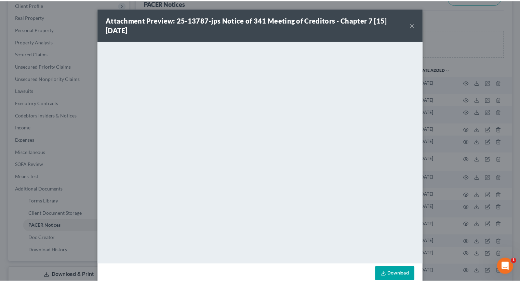
scroll to position [13, 0]
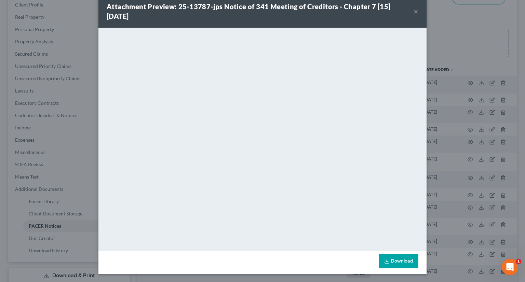
click at [411, 11] on div "Attachment Preview: 25-13787-jps Notice of 341 Meeting of Creditors - Chapter 7…" at bounding box center [260, 11] width 307 height 19
click at [414, 11] on button "×" at bounding box center [416, 11] width 5 height 8
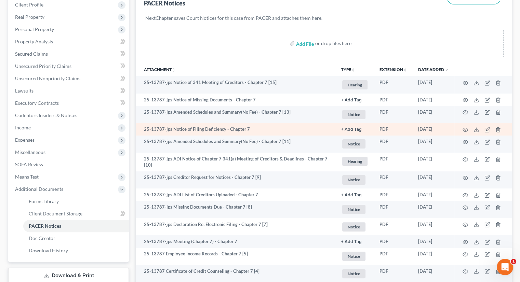
scroll to position [0, 0]
